Goal: Task Accomplishment & Management: Use online tool/utility

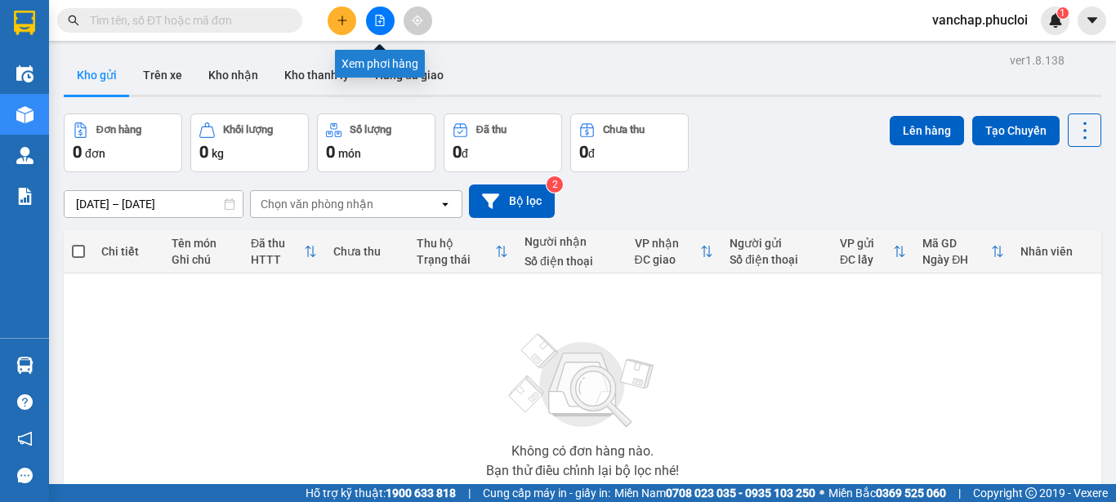
click at [379, 23] on icon "file-add" at bounding box center [379, 20] width 11 height 11
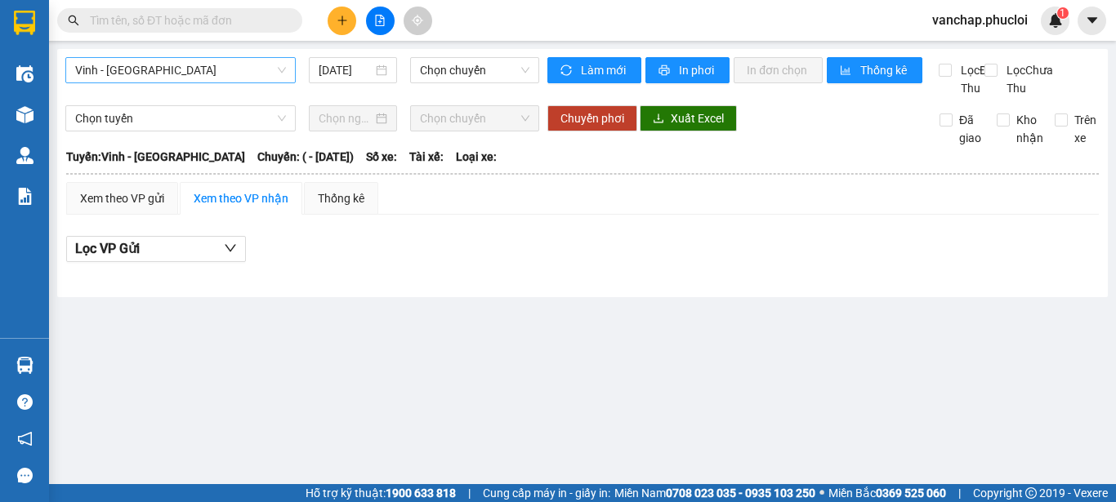
click at [120, 75] on span "Vinh - [GEOGRAPHIC_DATA]" at bounding box center [180, 70] width 211 height 25
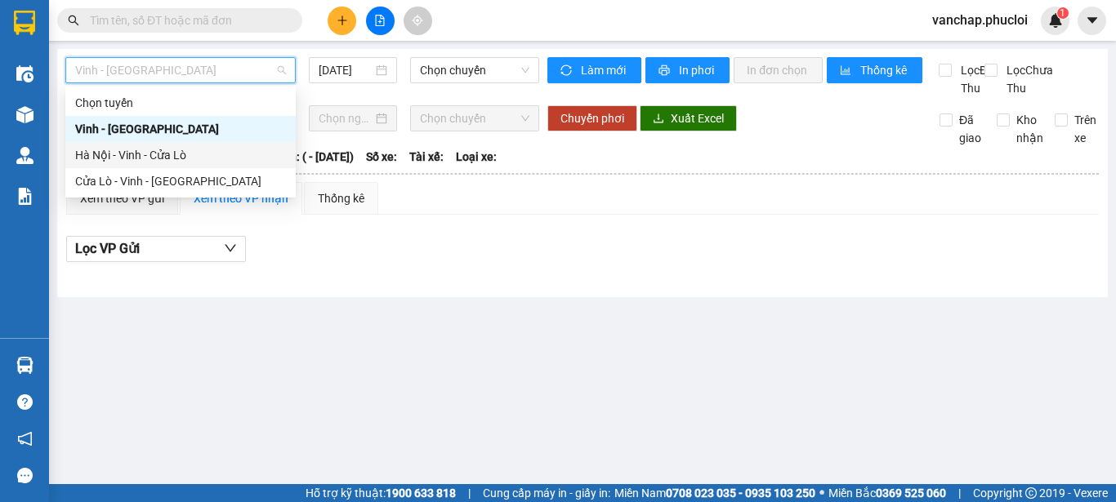
click at [106, 149] on div "Hà Nội - Vinh - Cửa Lò" at bounding box center [180, 155] width 211 height 18
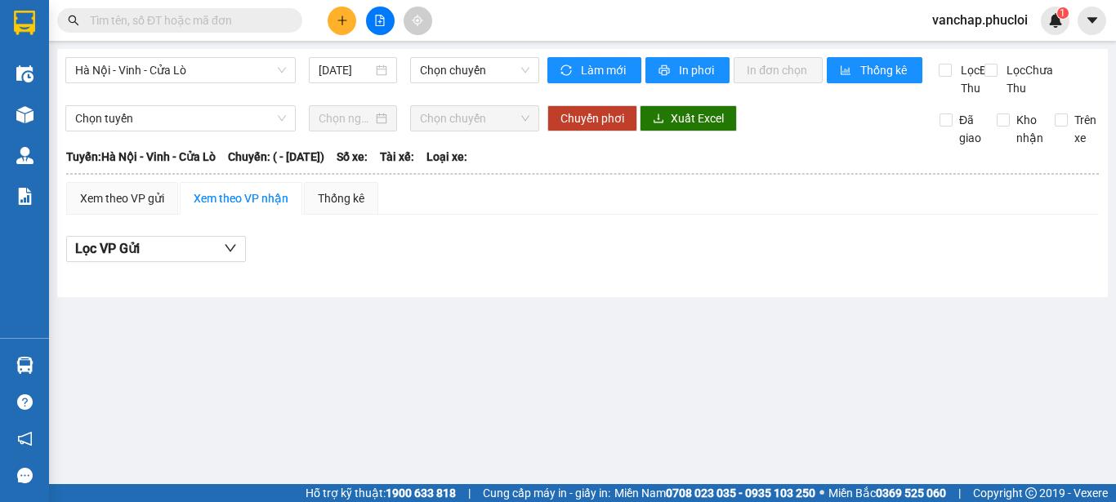
click at [398, 74] on div "[DATE]" at bounding box center [352, 70] width 101 height 26
click at [381, 74] on div "[DATE]" at bounding box center [353, 70] width 69 height 18
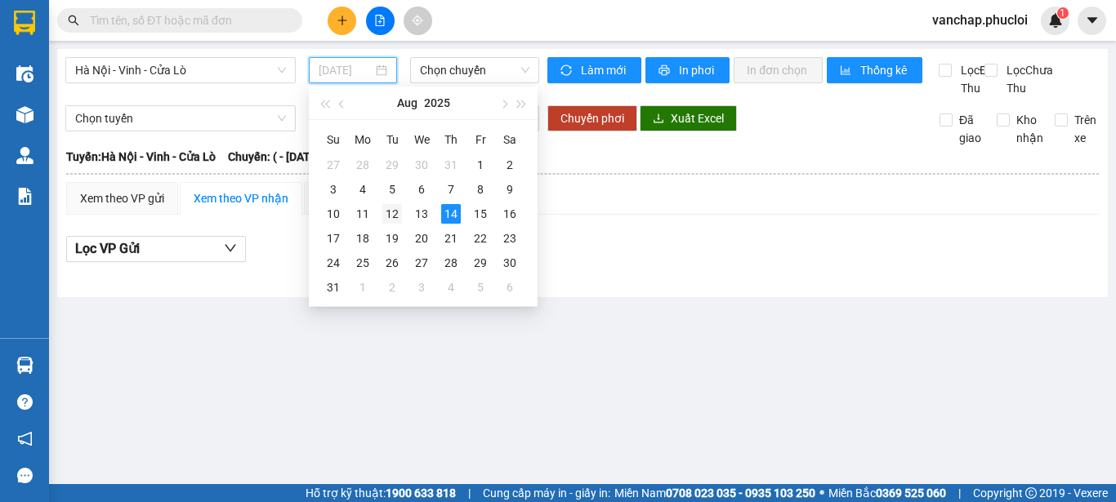
click at [395, 214] on div "12" at bounding box center [392, 214] width 20 height 20
type input "[DATE]"
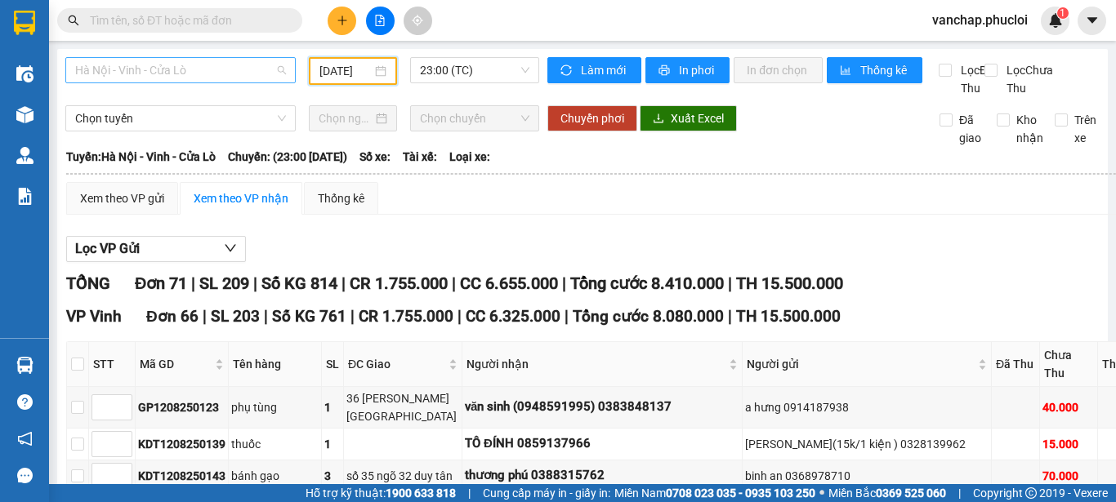
click at [131, 69] on span "Hà Nội - Vinh - Cửa Lò" at bounding box center [180, 70] width 211 height 25
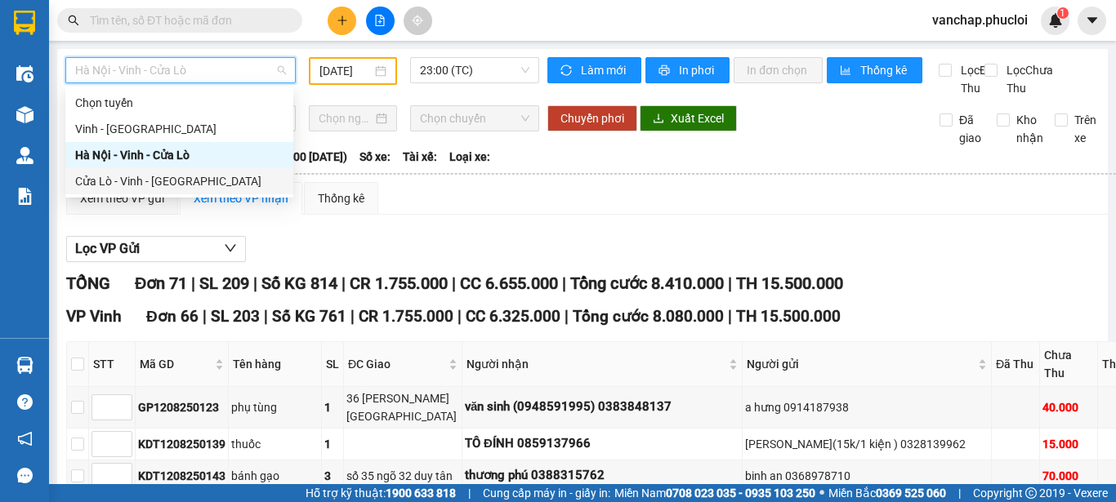
click at [120, 184] on div "Cửa Lò - Vinh - [GEOGRAPHIC_DATA]" at bounding box center [179, 181] width 208 height 18
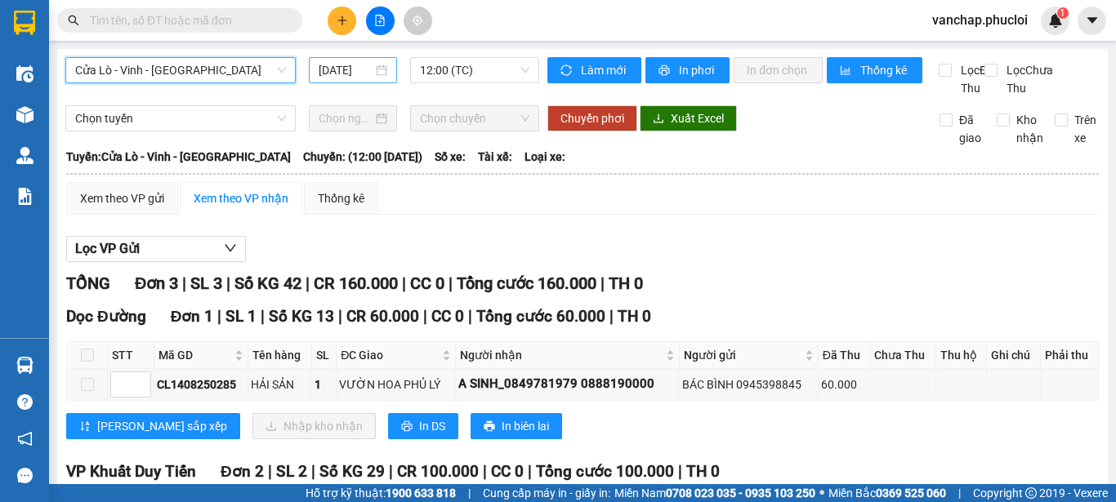
click at [386, 74] on div "[DATE]" at bounding box center [353, 70] width 88 height 26
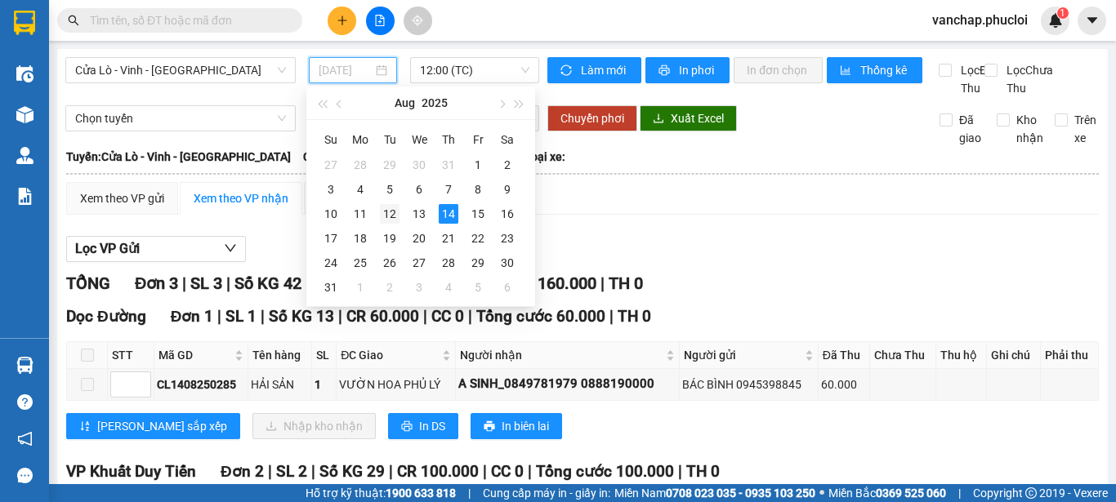
click at [393, 214] on div "12" at bounding box center [390, 214] width 20 height 20
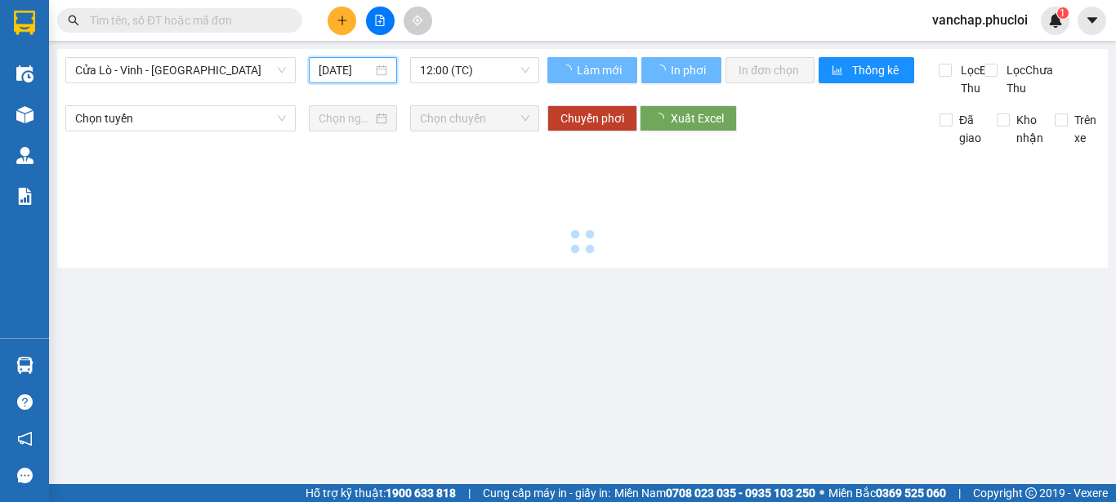
type input "[DATE]"
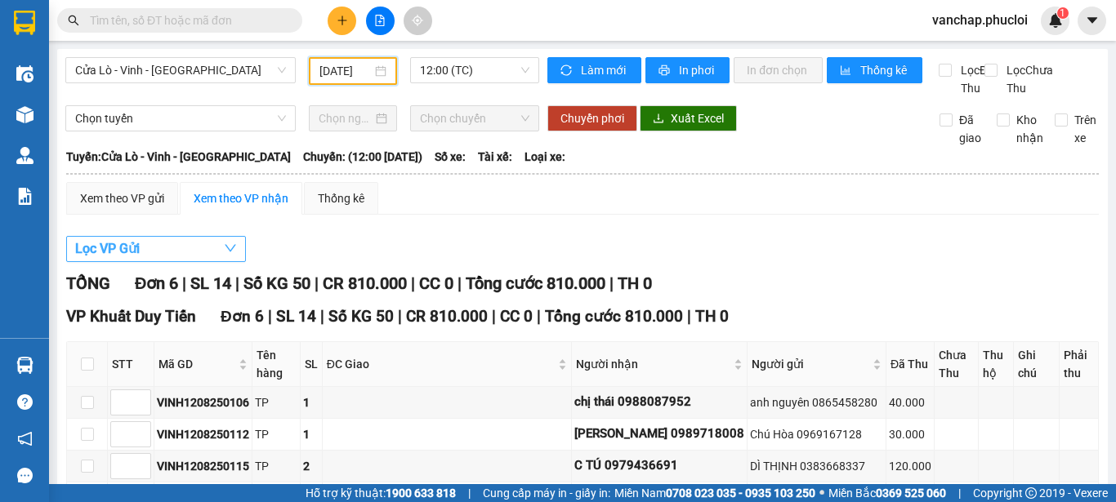
click at [176, 262] on button "Lọc VP Gửi" at bounding box center [156, 249] width 180 height 26
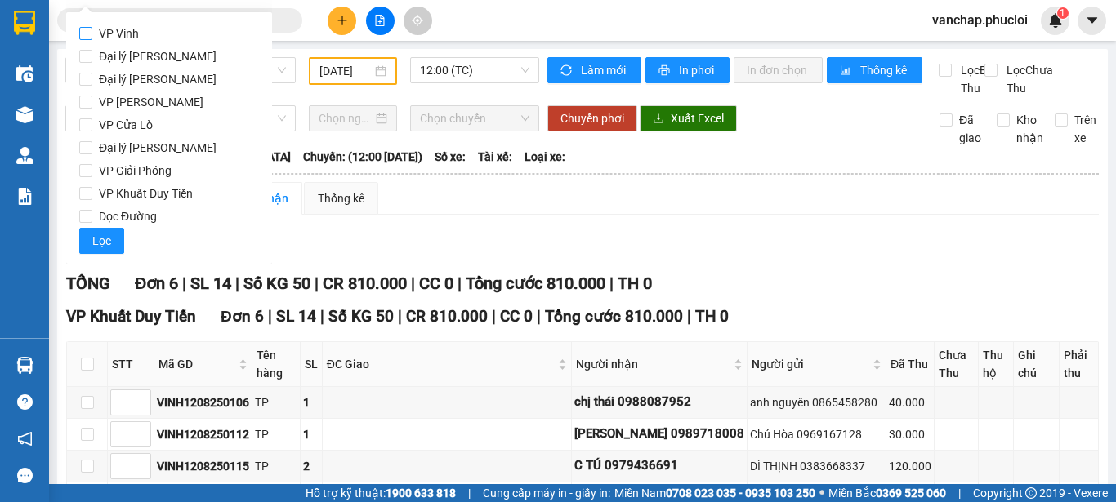
click at [82, 35] on input "VP Vinh" at bounding box center [85, 33] width 13 height 13
checkbox input "true"
click at [96, 234] on span "Lọc" at bounding box center [101, 241] width 19 height 18
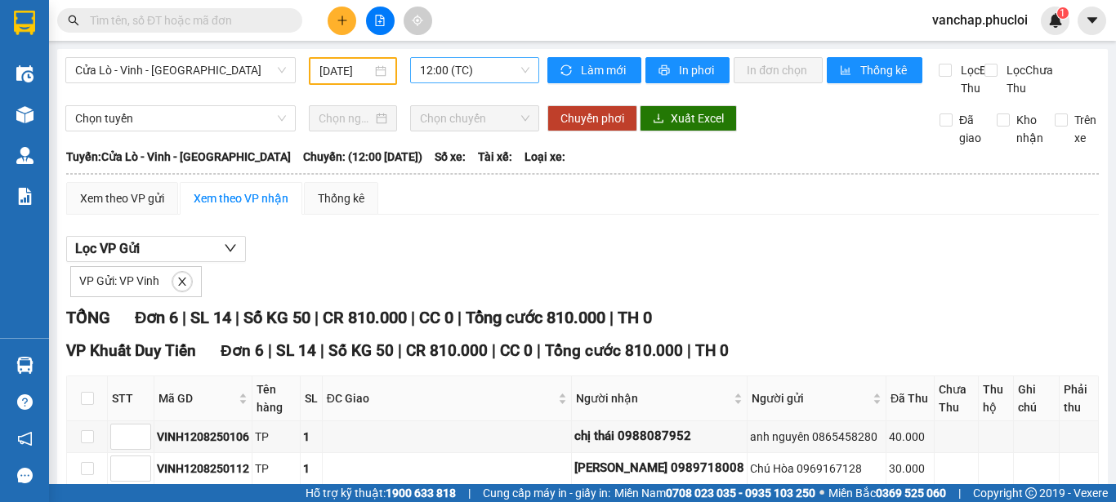
click at [473, 70] on span "12:00 (TC)" at bounding box center [474, 70] width 109 height 25
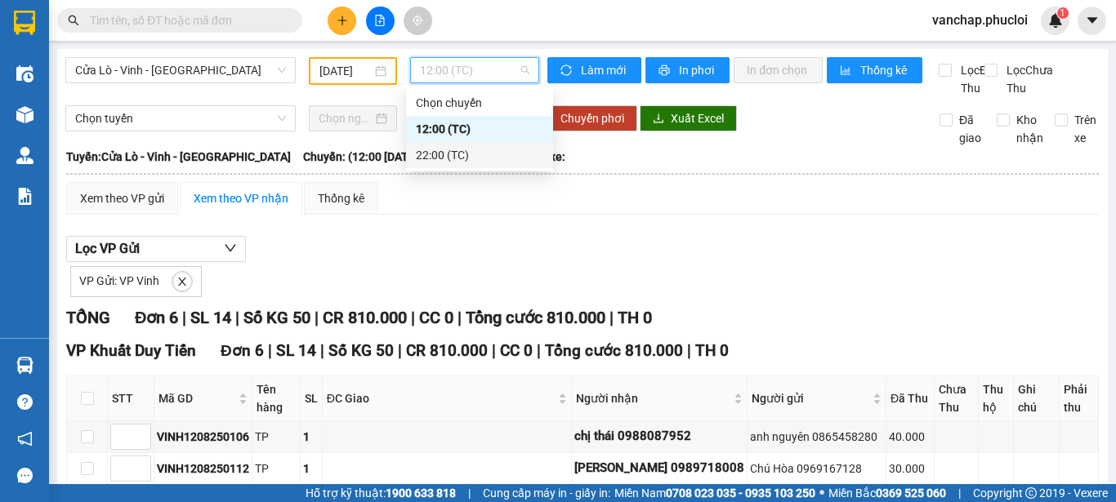
click at [444, 158] on div "22:00 (TC)" at bounding box center [479, 155] width 127 height 18
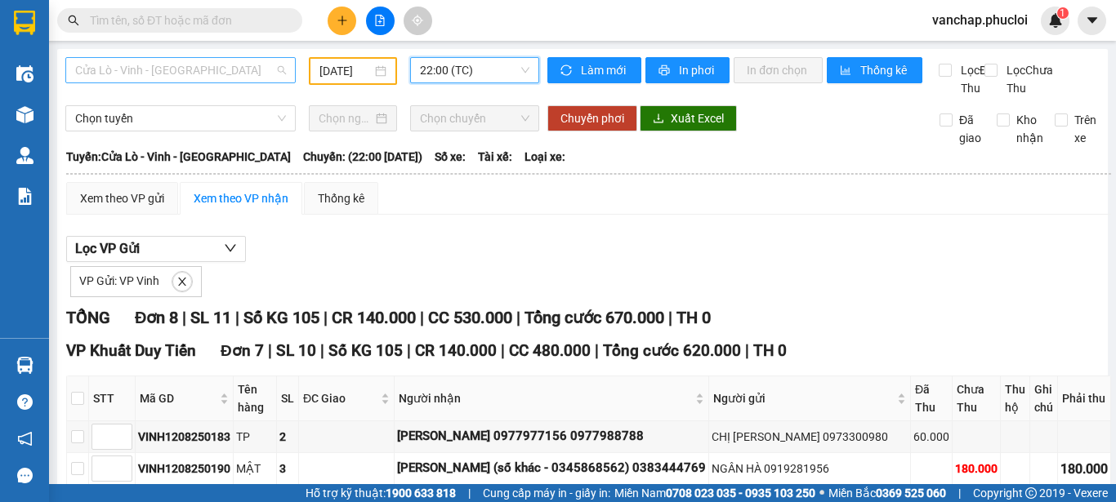
click at [216, 75] on span "Cửa Lò - Vinh - [GEOGRAPHIC_DATA]" at bounding box center [180, 70] width 211 height 25
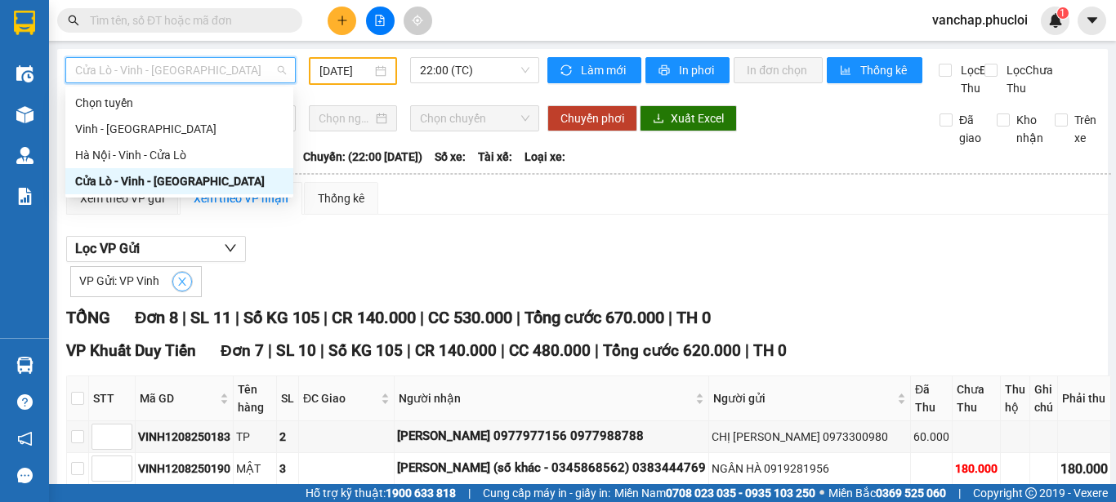
click at [181, 288] on icon "close" at bounding box center [181, 281] width 11 height 11
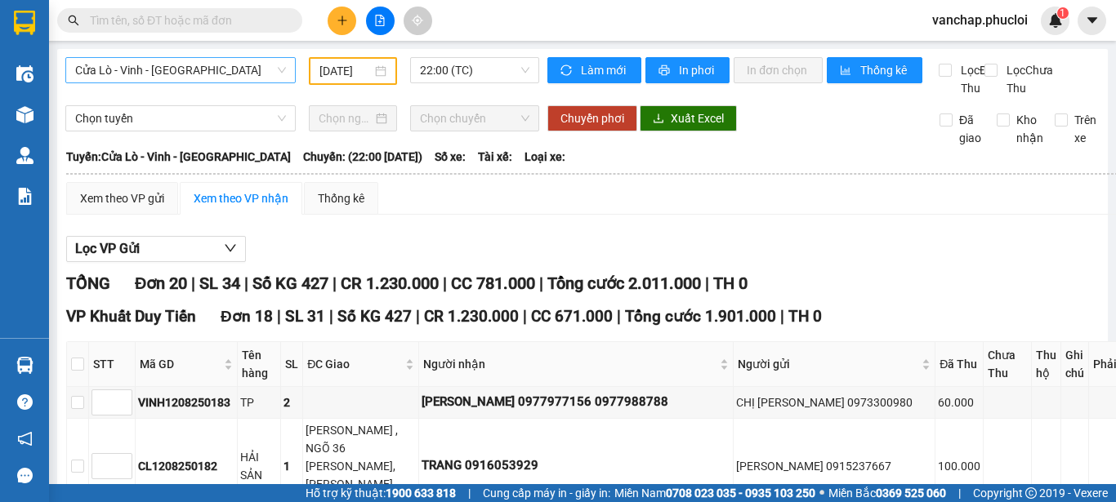
click at [150, 76] on span "Cửa Lò - Vinh - [GEOGRAPHIC_DATA]" at bounding box center [180, 70] width 211 height 25
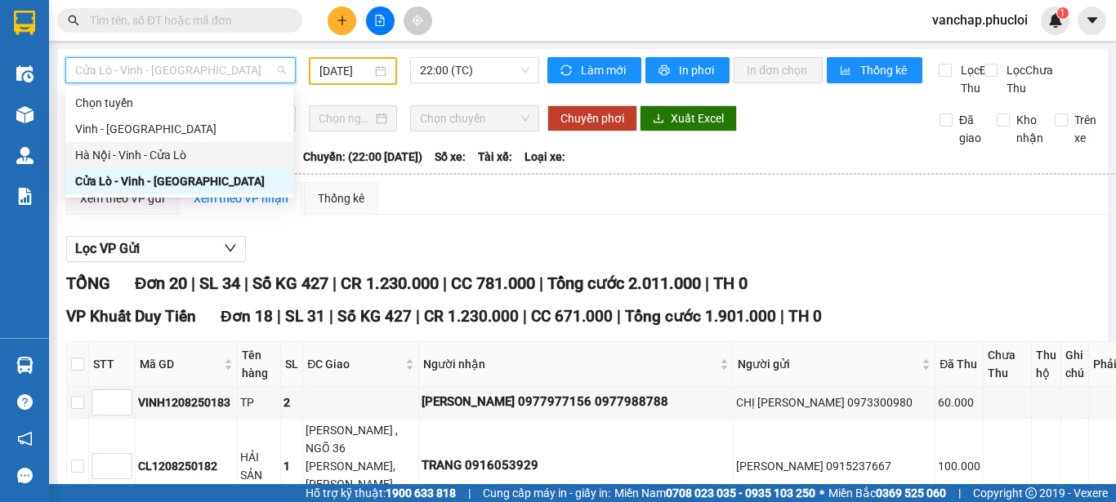
click at [140, 154] on div "Hà Nội - Vinh - Cửa Lò" at bounding box center [179, 155] width 208 height 18
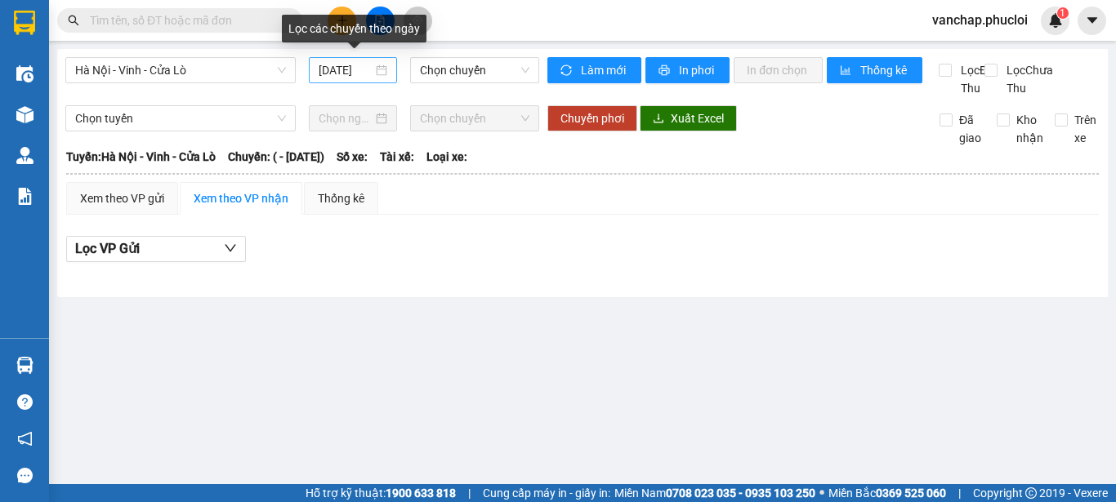
click at [383, 69] on div "[DATE]" at bounding box center [353, 70] width 69 height 18
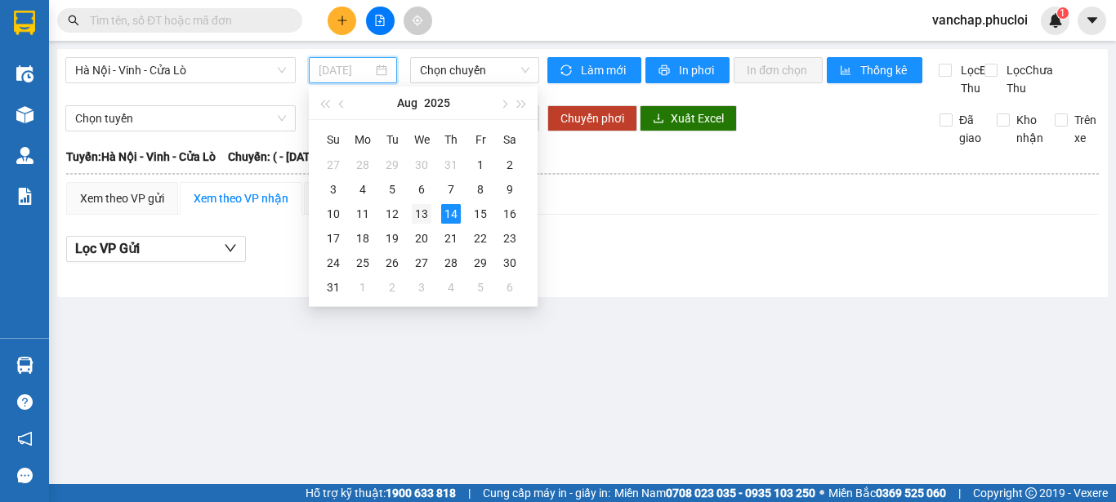
click at [417, 212] on div "13" at bounding box center [422, 214] width 20 height 20
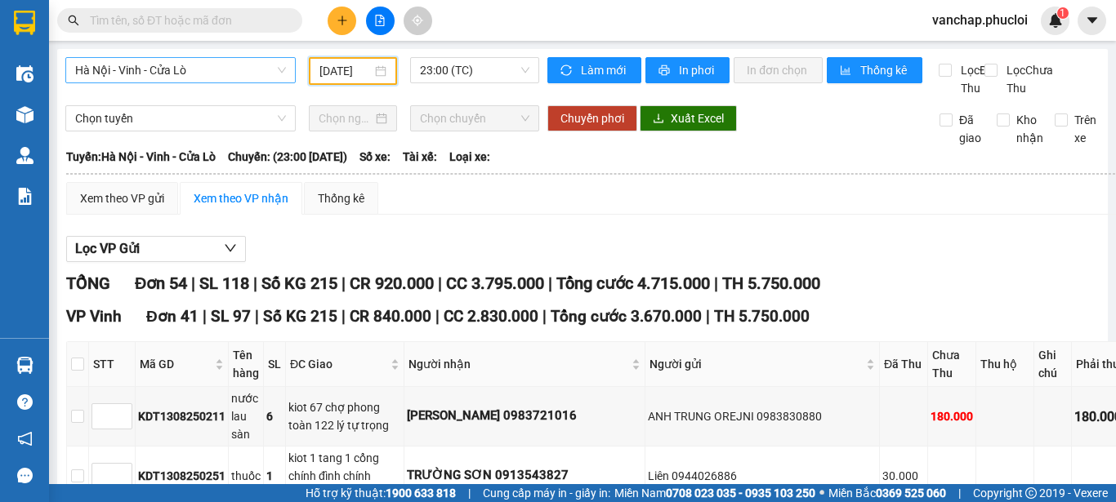
click at [210, 71] on span "Hà Nội - Vinh - Cửa Lò" at bounding box center [180, 70] width 211 height 25
click at [381, 71] on div "[DATE]" at bounding box center [352, 71] width 67 height 18
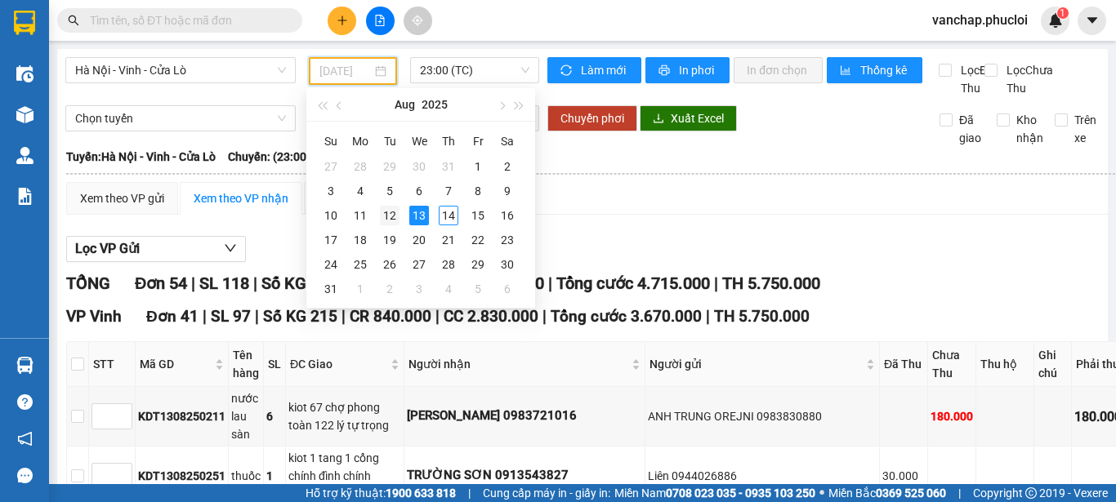
click at [388, 210] on div "12" at bounding box center [390, 216] width 20 height 20
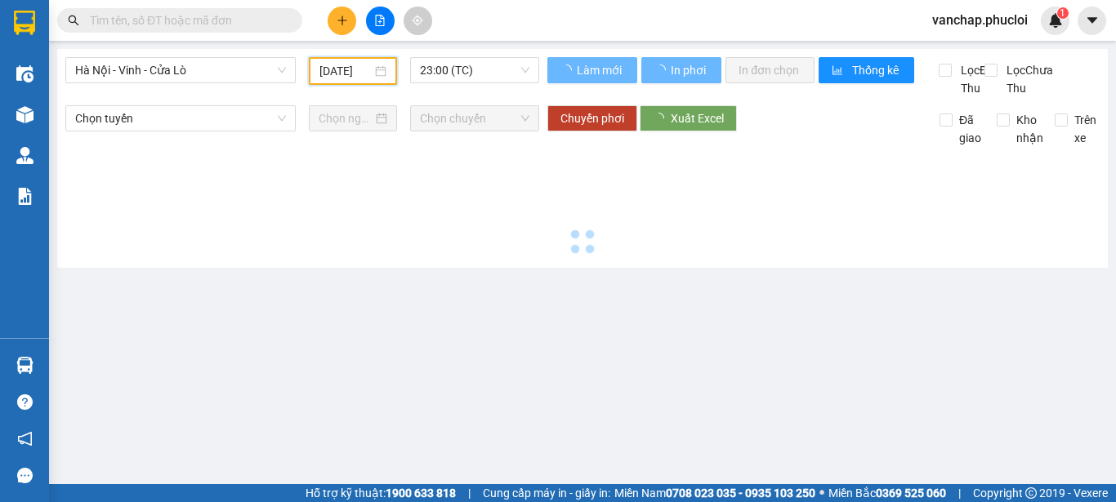
scroll to position [0, 6]
type input "[DATE]"
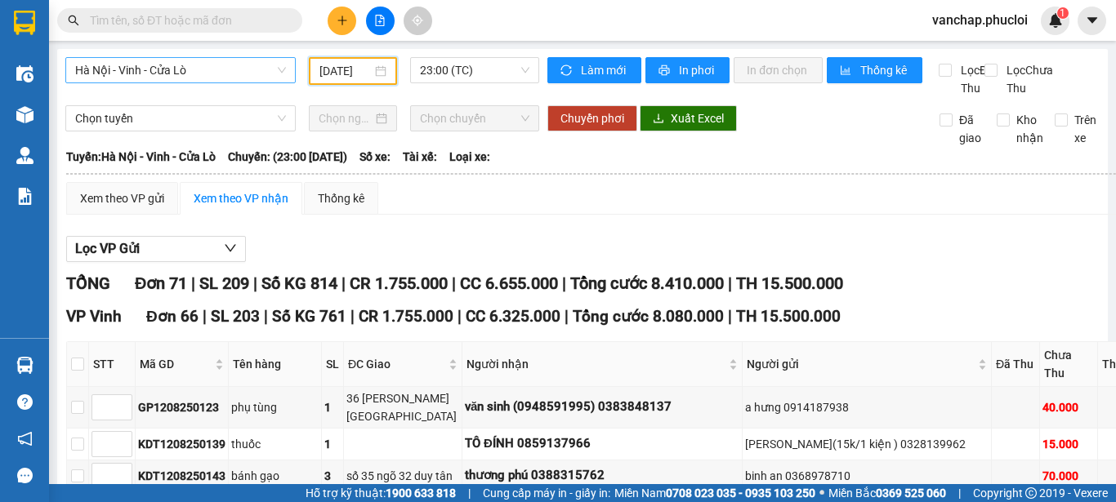
click at [189, 68] on span "Hà Nội - Vinh - Cửa Lò" at bounding box center [180, 70] width 211 height 25
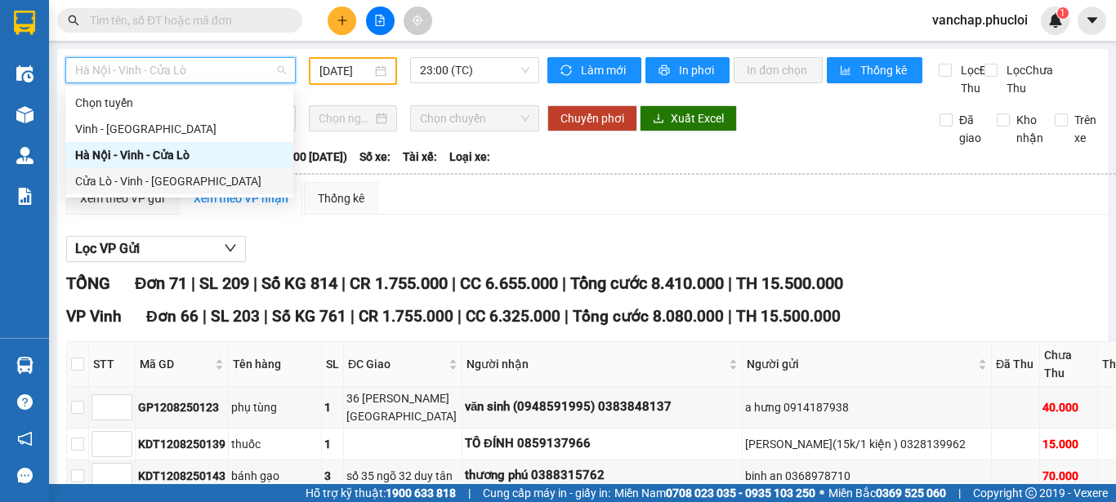
click at [135, 181] on div "Cửa Lò - Vinh - [GEOGRAPHIC_DATA]" at bounding box center [179, 181] width 208 height 18
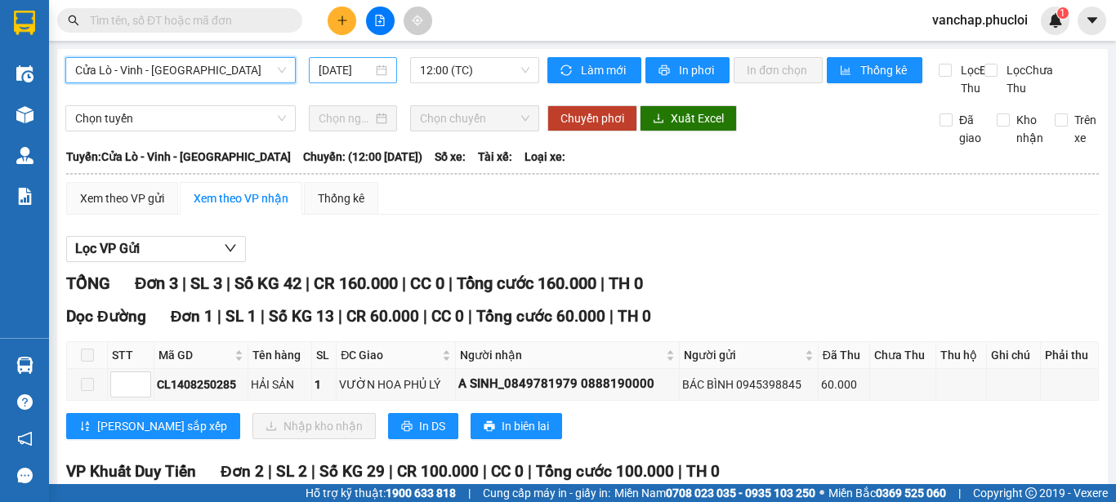
click at [381, 70] on div "[DATE]" at bounding box center [353, 70] width 69 height 18
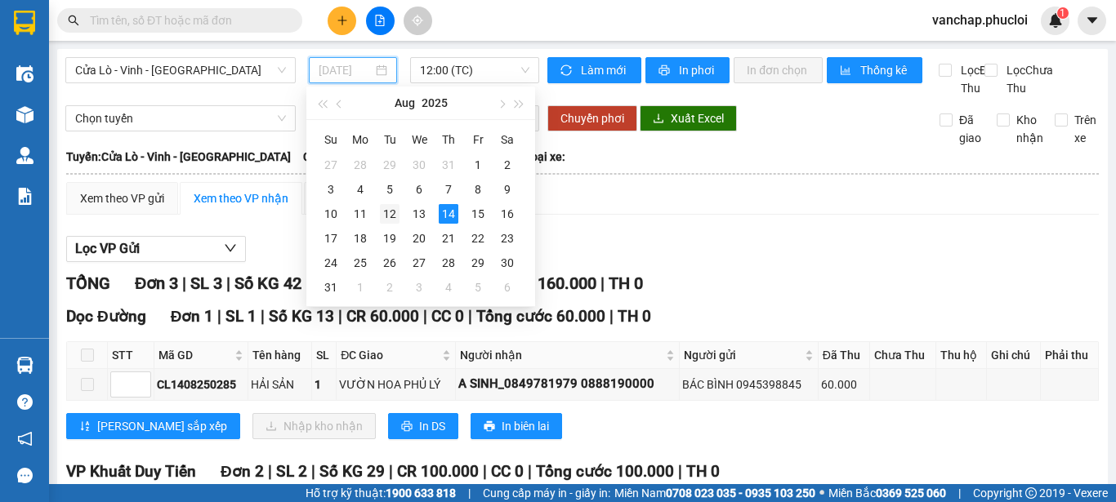
click at [388, 214] on div "12" at bounding box center [390, 214] width 20 height 20
type input "[DATE]"
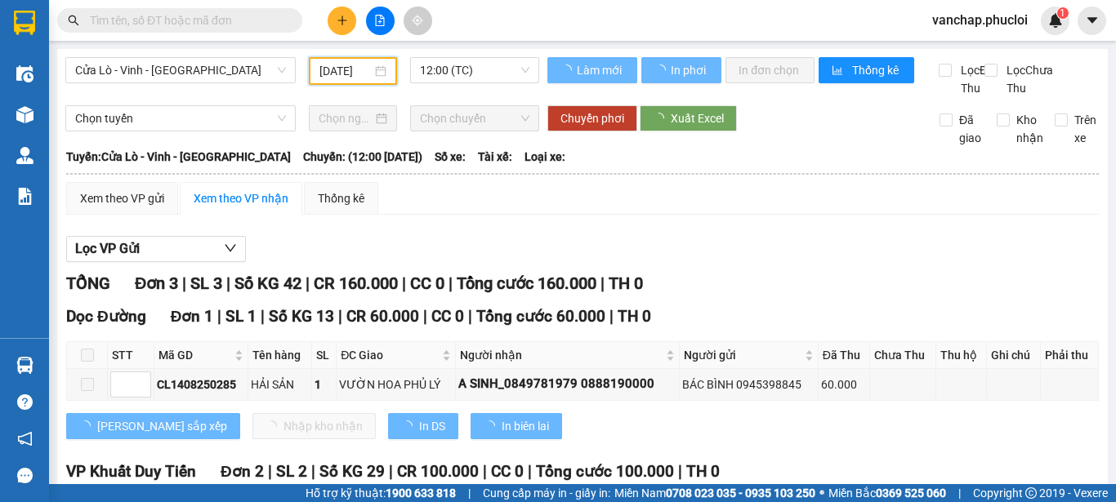
scroll to position [0, 4]
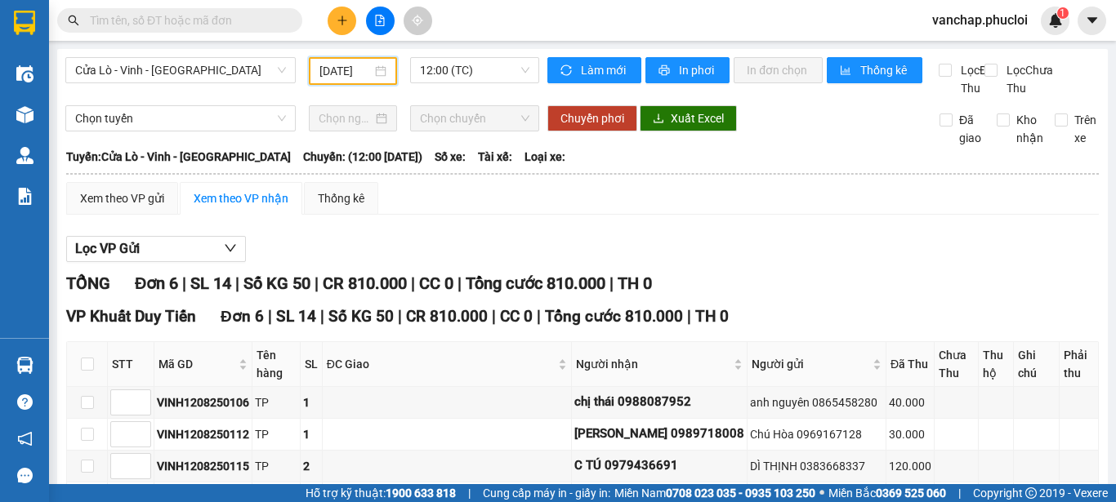
click at [214, 54] on div "Cửa Lò - [GEOGRAPHIC_DATA] - [GEOGRAPHIC_DATA] [DATE] 12:00 (TC) Làm mới In phơ…" at bounding box center [582, 365] width 1050 height 633
click at [163, 58] on span "Cửa Lò - Vinh - [GEOGRAPHIC_DATA]" at bounding box center [180, 70] width 211 height 25
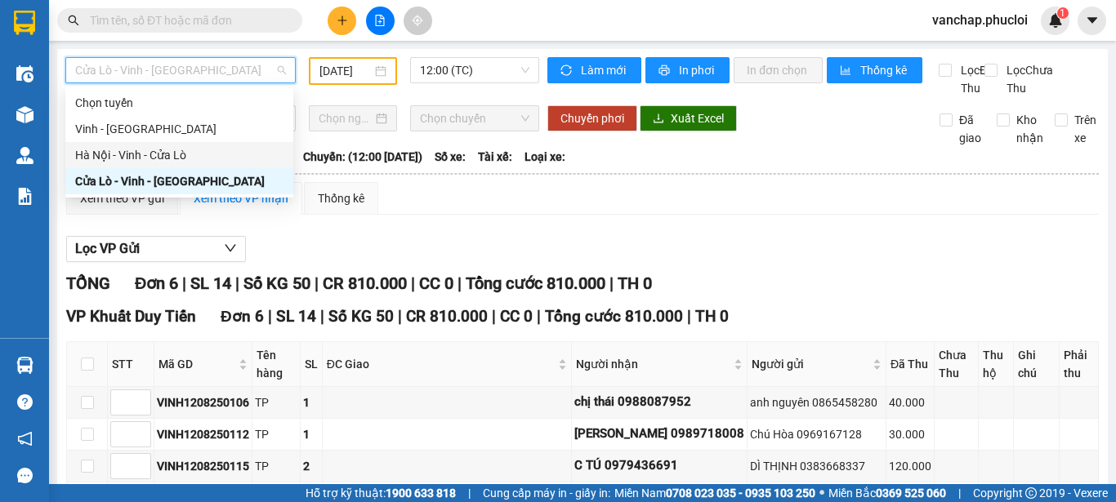
click at [125, 152] on div "Hà Nội - Vinh - Cửa Lò" at bounding box center [179, 155] width 208 height 18
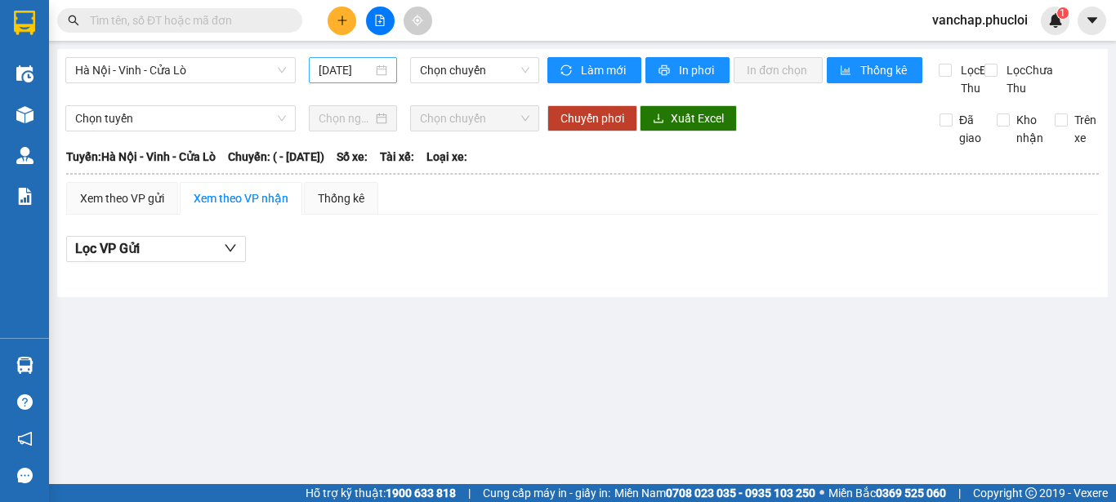
click at [387, 74] on div "[DATE]" at bounding box center [353, 70] width 69 height 18
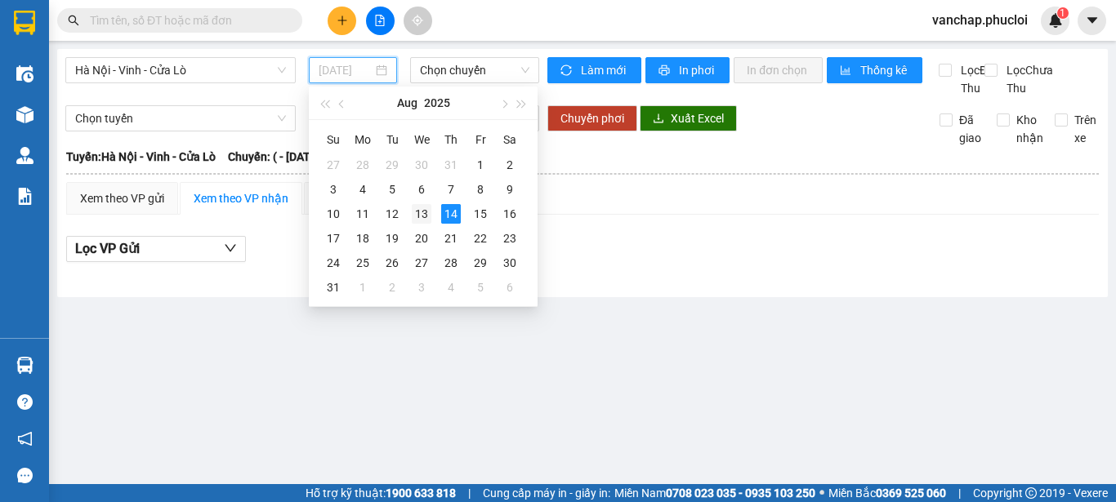
click at [426, 210] on div "13" at bounding box center [422, 214] width 20 height 20
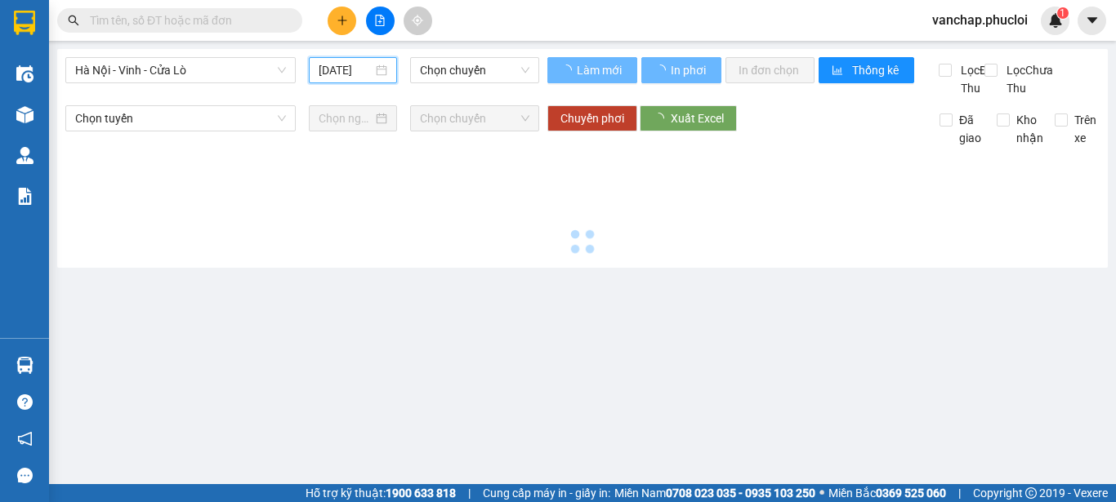
type input "[DATE]"
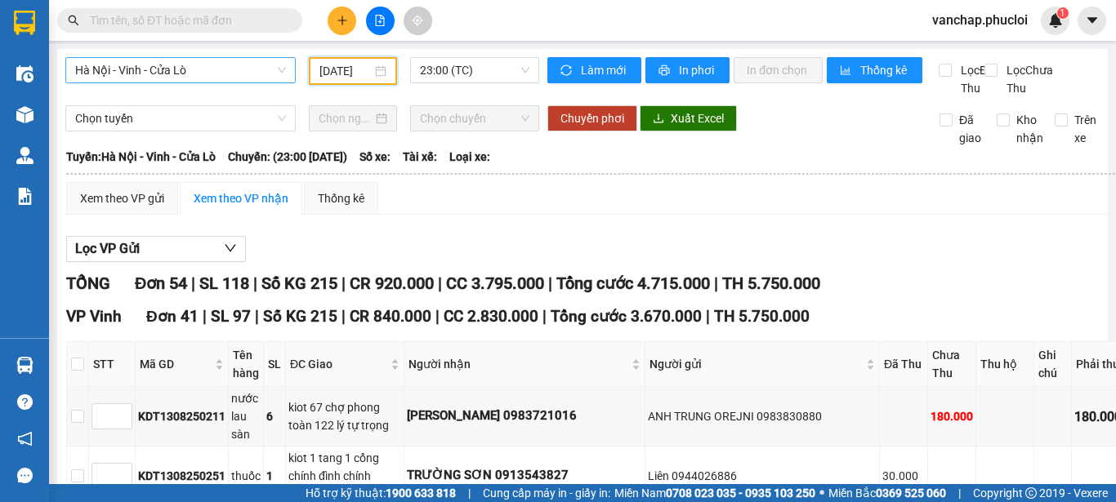
click at [262, 78] on span "Hà Nội - Vinh - Cửa Lò" at bounding box center [180, 70] width 211 height 25
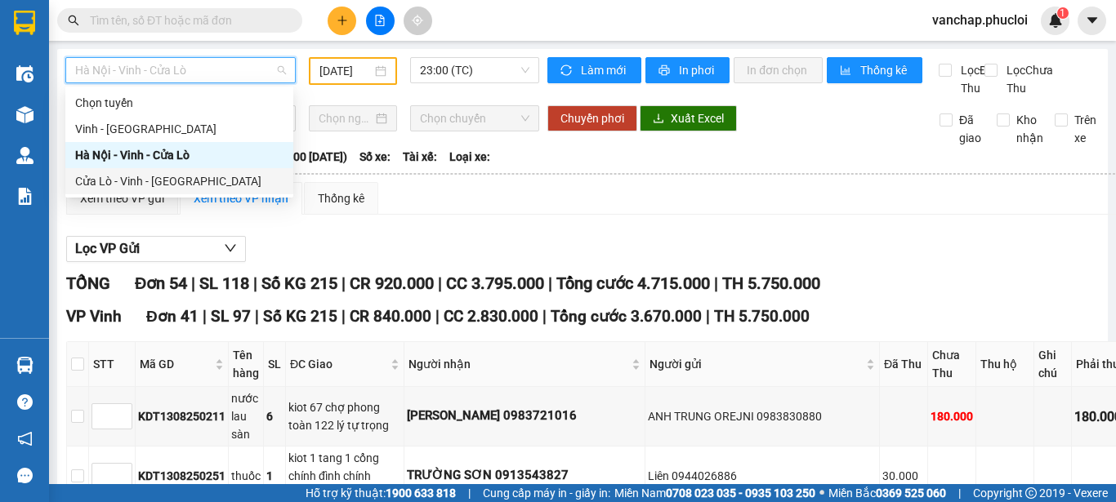
click at [126, 181] on div "Cửa Lò - Vinh - [GEOGRAPHIC_DATA]" at bounding box center [179, 181] width 208 height 18
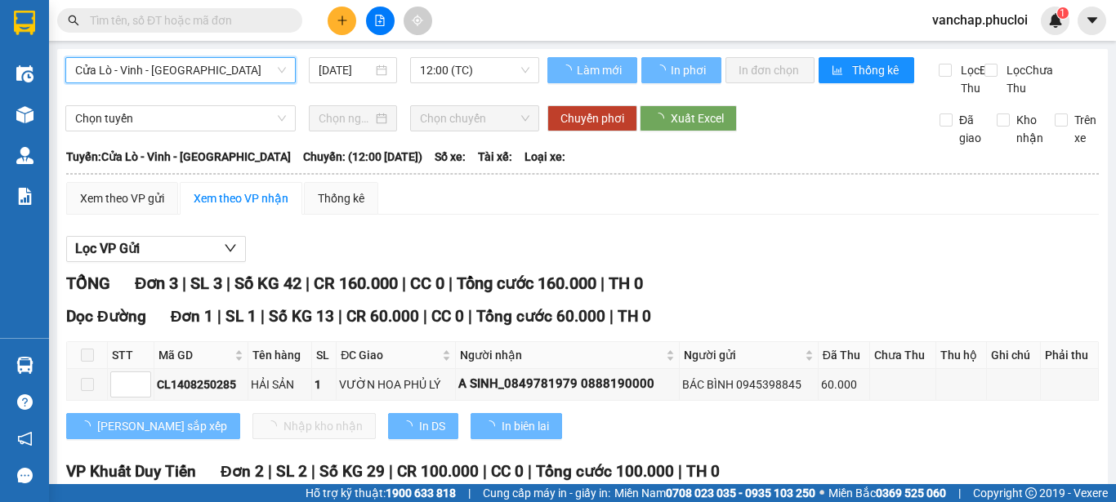
click at [378, 73] on div "[DATE]" at bounding box center [353, 70] width 69 height 18
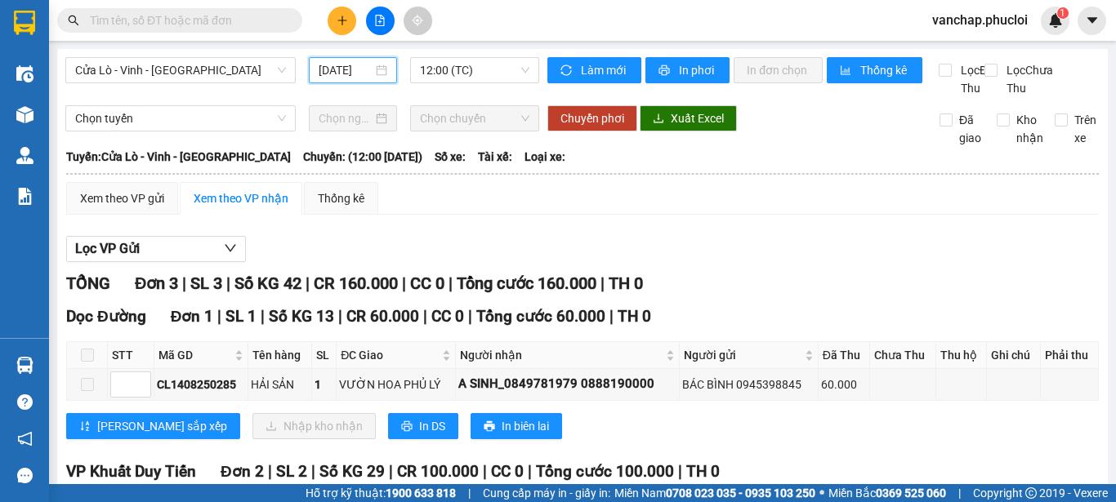
scroll to position [0, 5]
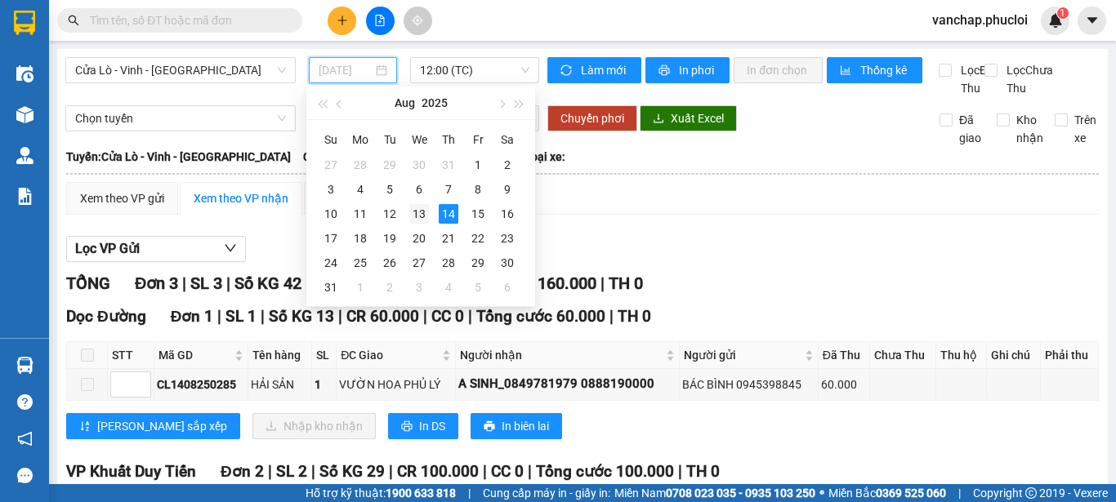
click at [414, 212] on div "13" at bounding box center [419, 214] width 20 height 20
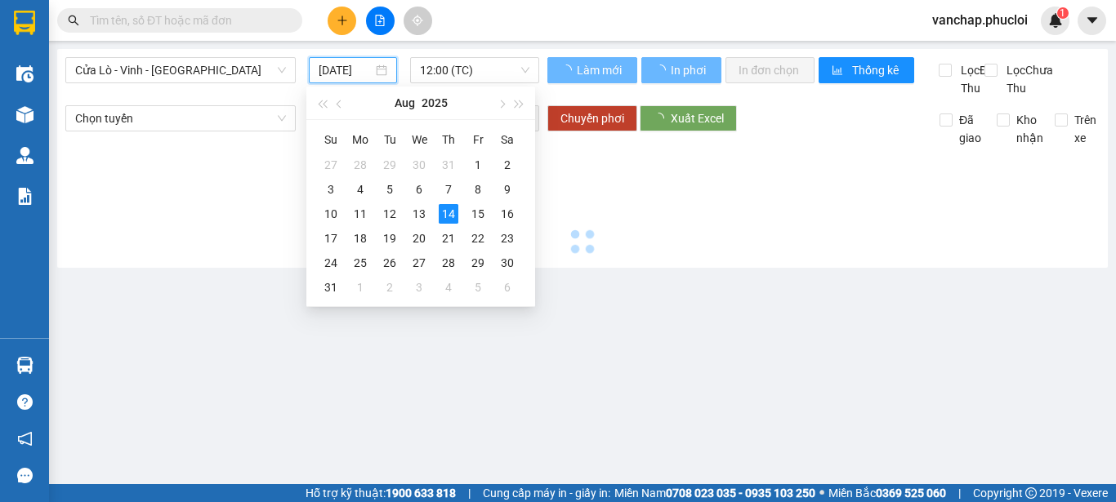
type input "[DATE]"
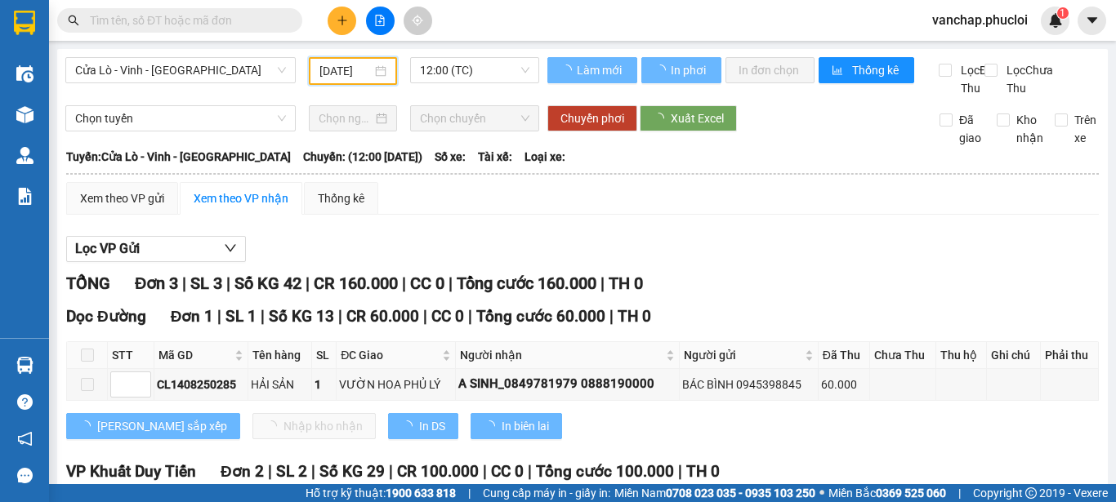
scroll to position [0, 4]
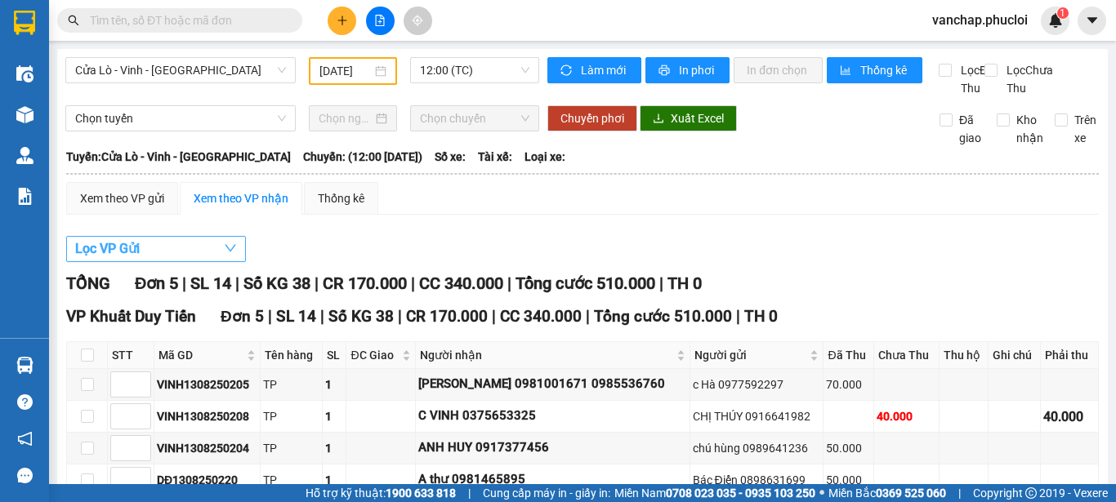
click at [174, 262] on button "Lọc VP Gửi" at bounding box center [156, 249] width 180 height 26
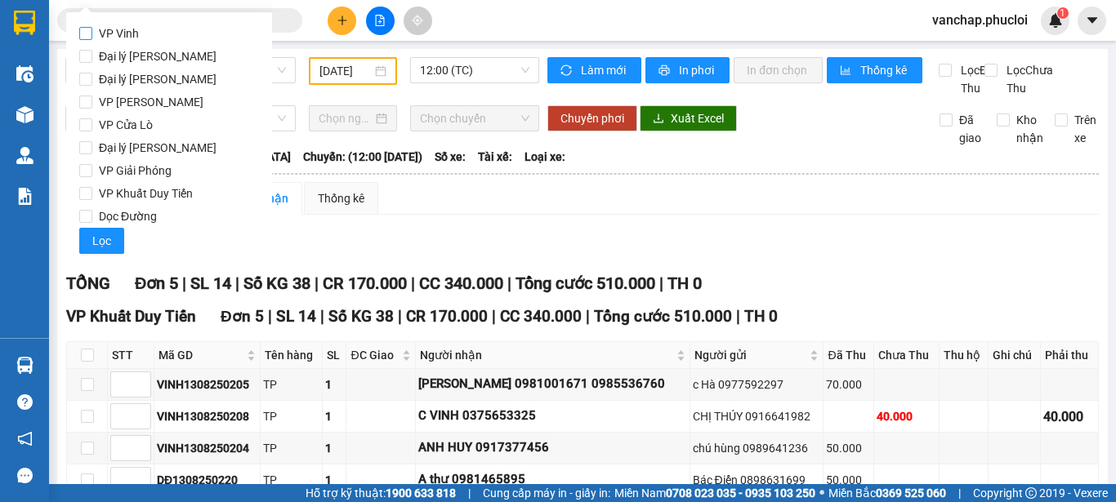
click at [85, 29] on input "VP Vinh" at bounding box center [85, 33] width 13 height 13
checkbox input "true"
click at [109, 233] on span "Lọc" at bounding box center [101, 241] width 19 height 18
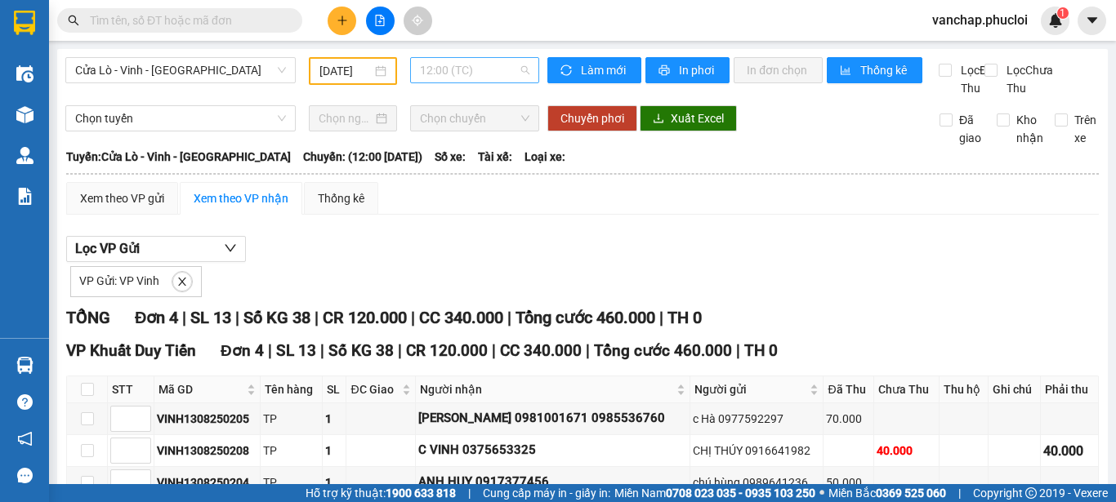
click at [429, 67] on span "12:00 (TC)" at bounding box center [474, 70] width 109 height 25
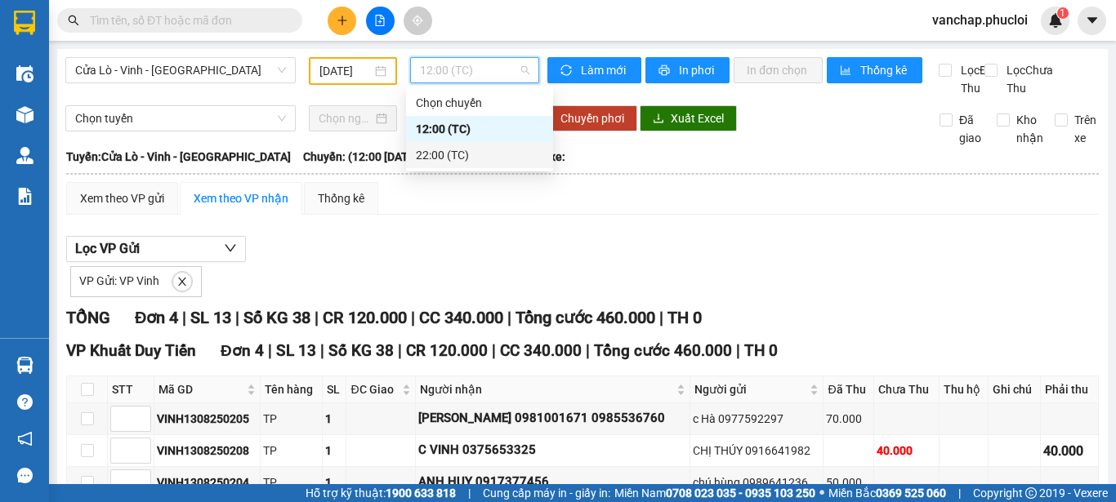
click at [437, 159] on div "22:00 (TC)" at bounding box center [479, 155] width 127 height 18
